Goal: Task Accomplishment & Management: Manage account settings

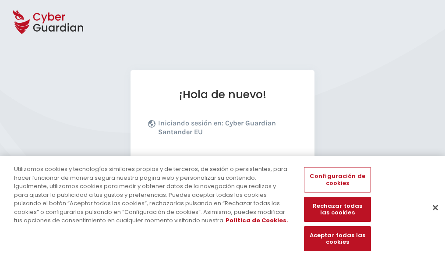
scroll to position [107, 0]
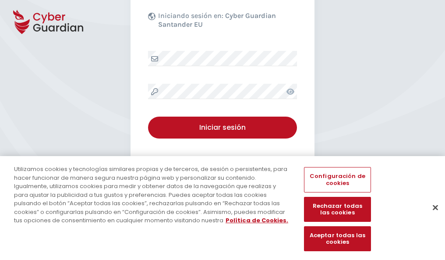
click at [431, 216] on button "Cerrar" at bounding box center [435, 206] width 19 height 19
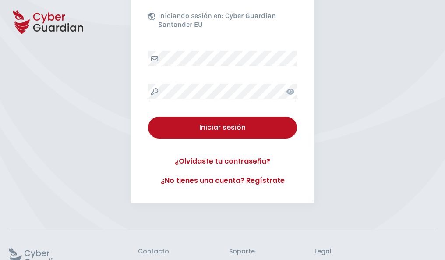
scroll to position [170, 0]
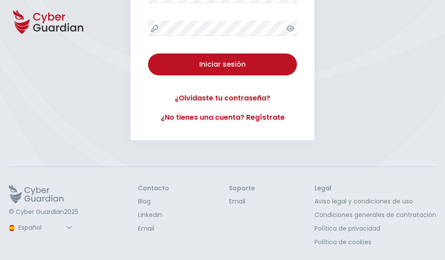
click at [148, 53] on button "Iniciar sesión" at bounding box center [222, 64] width 149 height 22
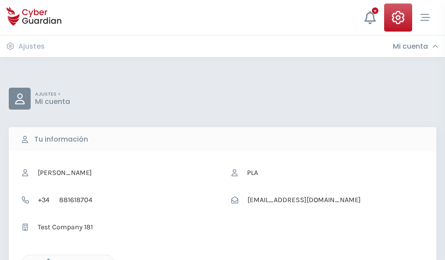
click at [46, 259] on icon "button" at bounding box center [45, 261] width 7 height 7
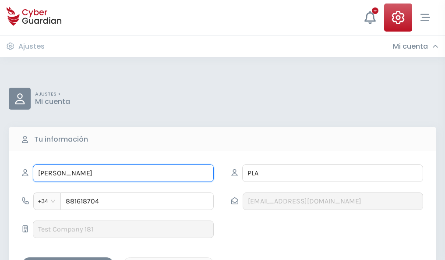
click at [123, 173] on input "JACINTA" at bounding box center [123, 173] width 181 height 18
type input "J"
type input "Estrella"
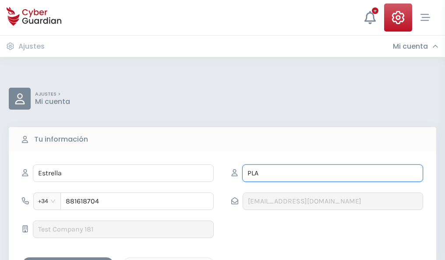
click at [332, 173] on input "PLA" at bounding box center [332, 173] width 181 height 18
type input "P"
type input "Navarrete"
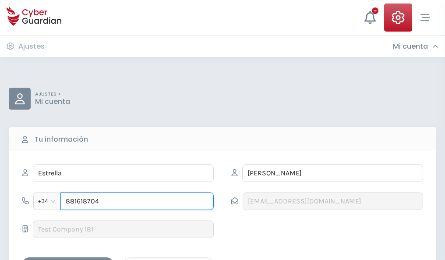
click at [137, 201] on input "881618704" at bounding box center [136, 201] width 153 height 18
type input "8"
type input "983958762"
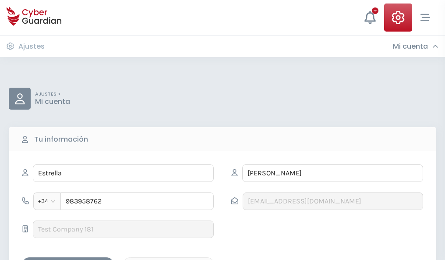
click at [68, 259] on div "Guardar cambios" at bounding box center [67, 264] width 79 height 11
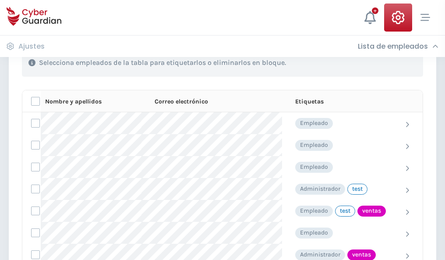
scroll to position [397, 0]
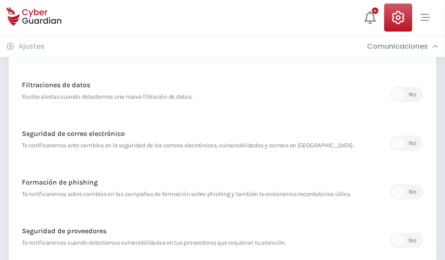
scroll to position [461, 0]
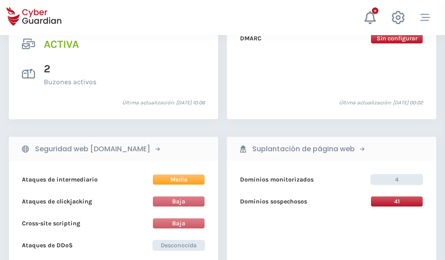
scroll to position [890, 0]
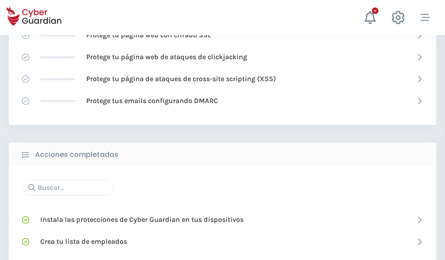
scroll to position [583, 0]
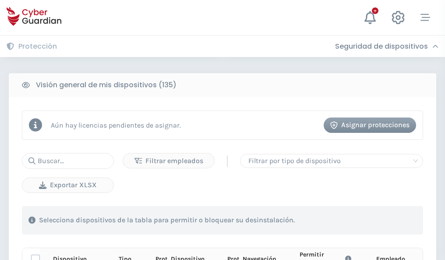
scroll to position [774, 0]
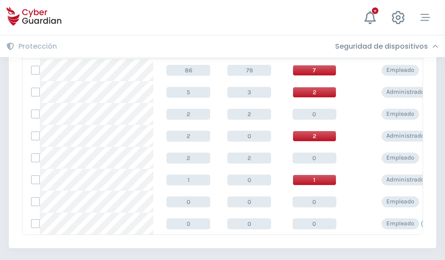
scroll to position [406, 0]
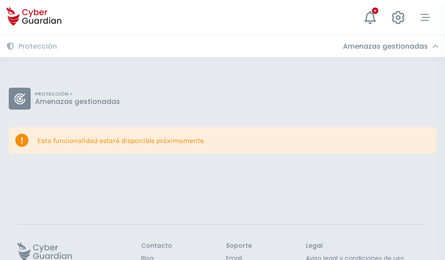
scroll to position [57, 0]
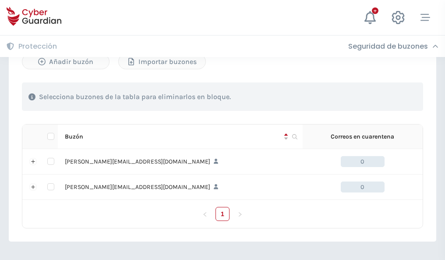
scroll to position [380, 0]
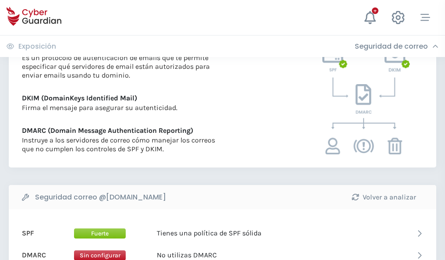
scroll to position [472, 0]
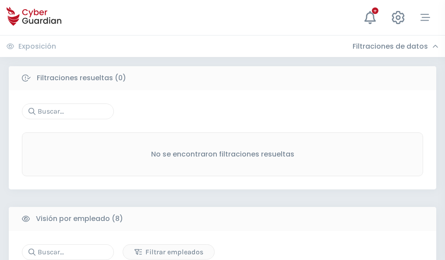
scroll to position [746, 0]
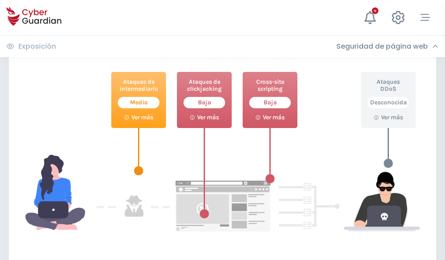
scroll to position [477, 0]
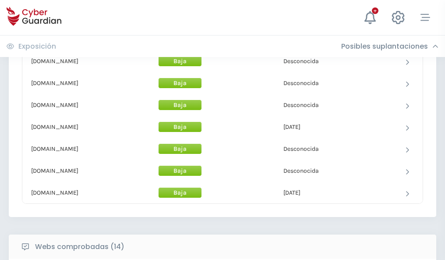
scroll to position [854, 0]
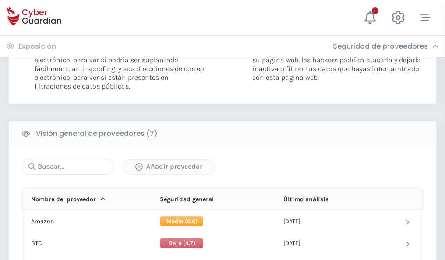
scroll to position [586, 0]
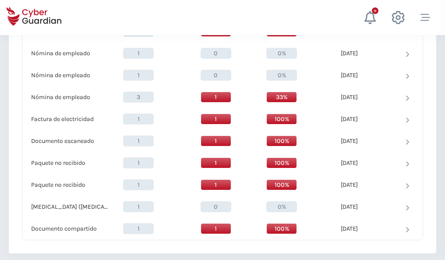
scroll to position [908, 0]
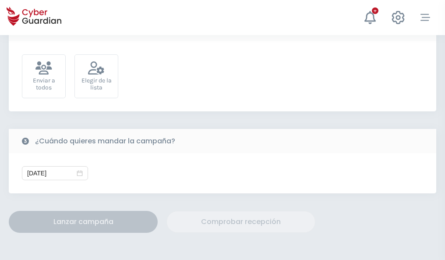
scroll to position [321, 0]
